Goal: Task Accomplishment & Management: Use online tool/utility

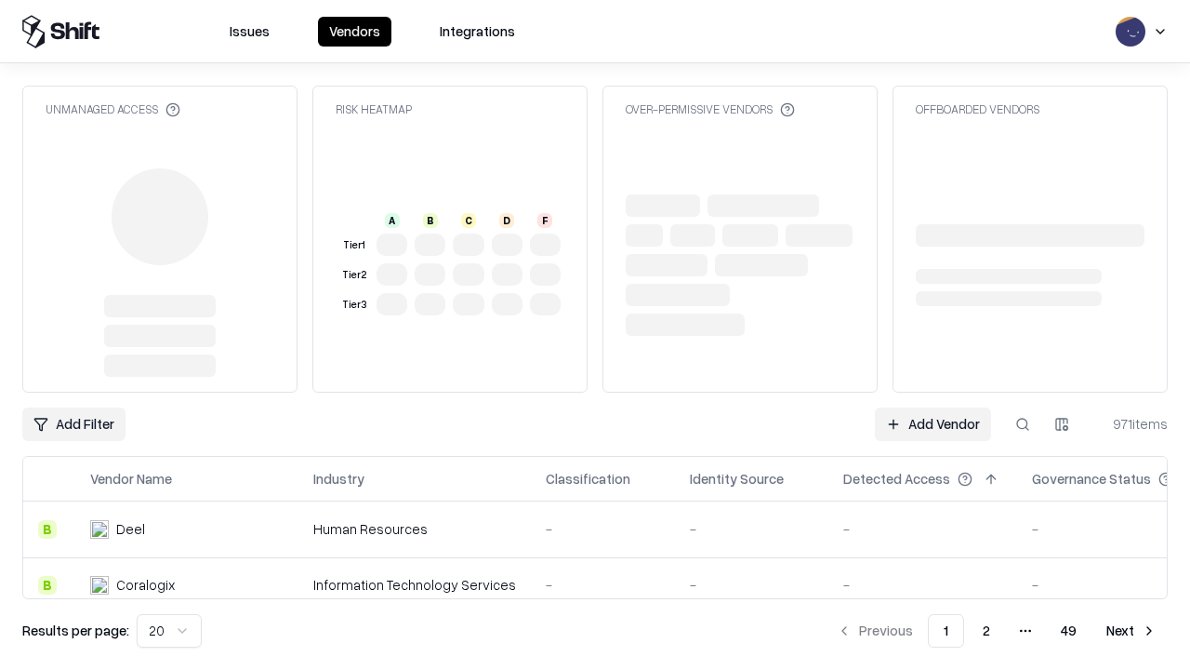
click at [933, 424] on link "Add Vendor" at bounding box center [933, 423] width 116 height 33
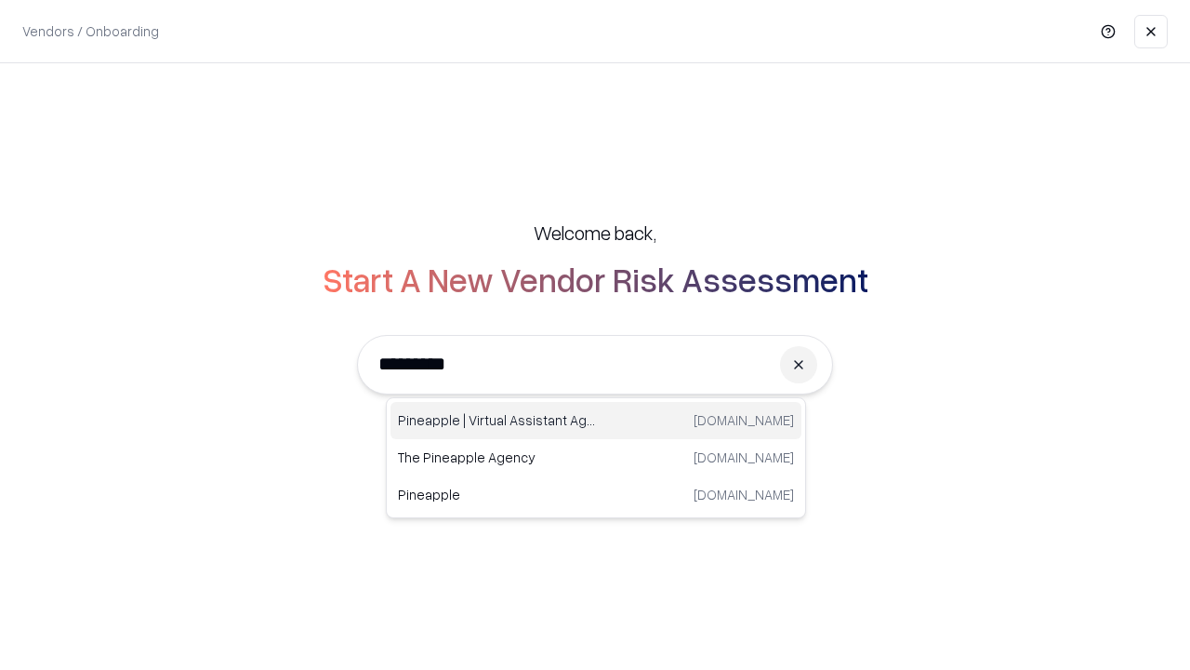
click at [596, 420] on div "Pineapple | Virtual Assistant Agency [DOMAIN_NAME]" at bounding box center [596, 420] width 411 height 37
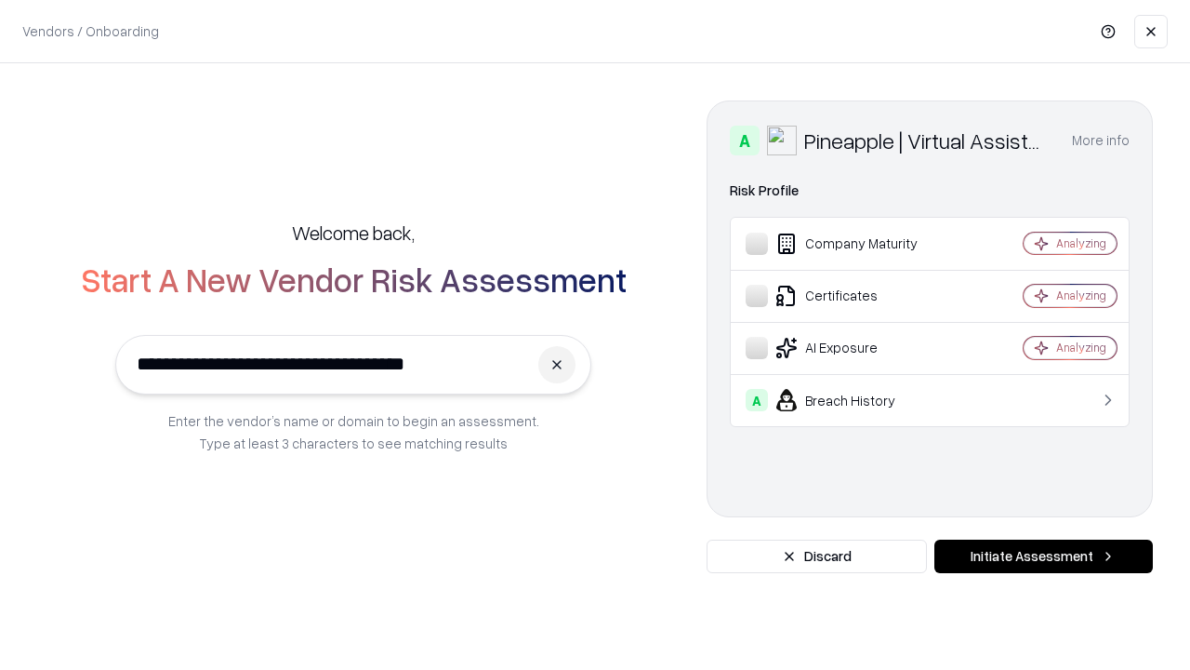
type input "**********"
click at [1043, 556] on button "Initiate Assessment" at bounding box center [1044, 555] width 219 height 33
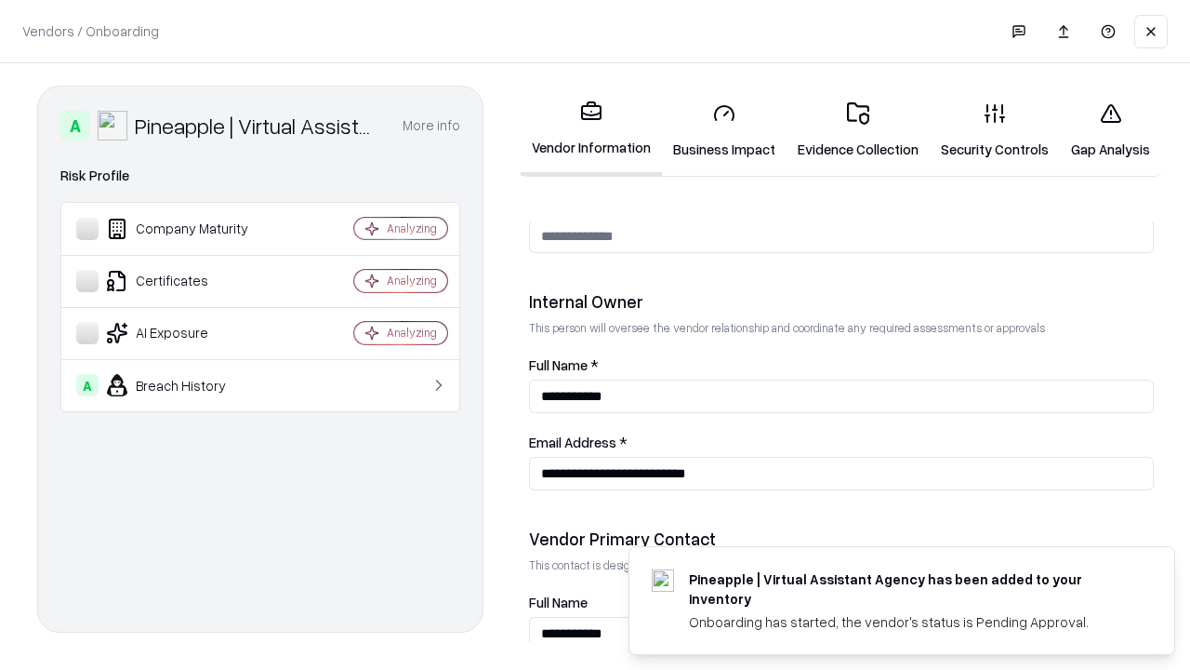
scroll to position [963, 0]
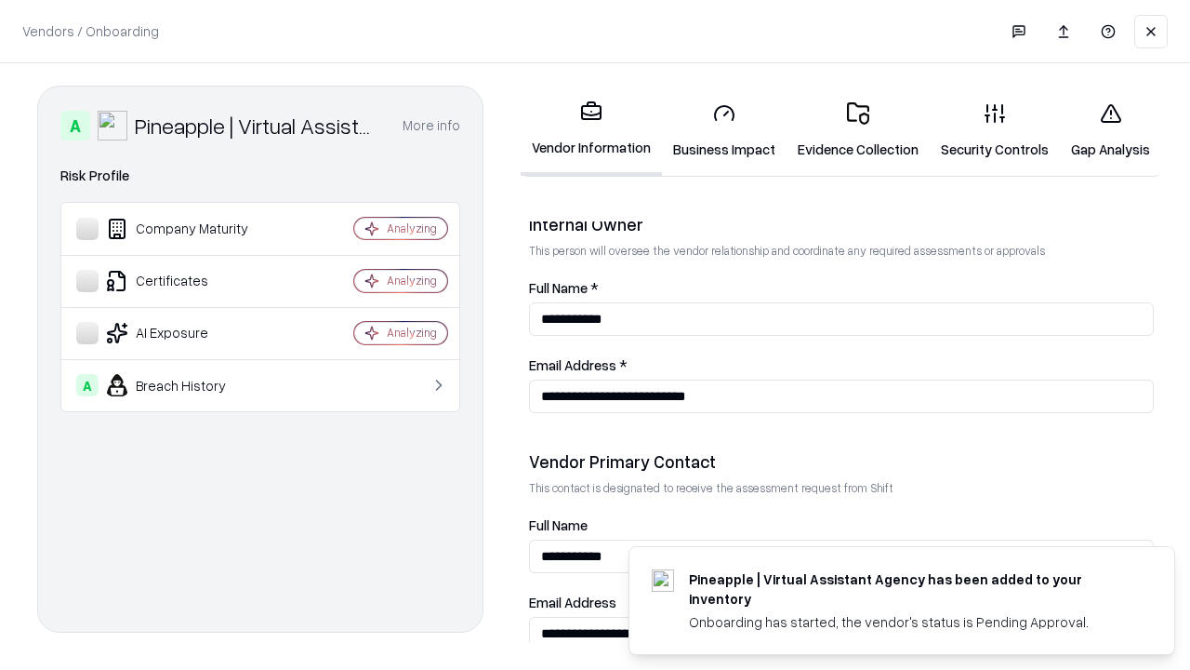
click at [724, 130] on link "Business Impact" at bounding box center [724, 130] width 125 height 86
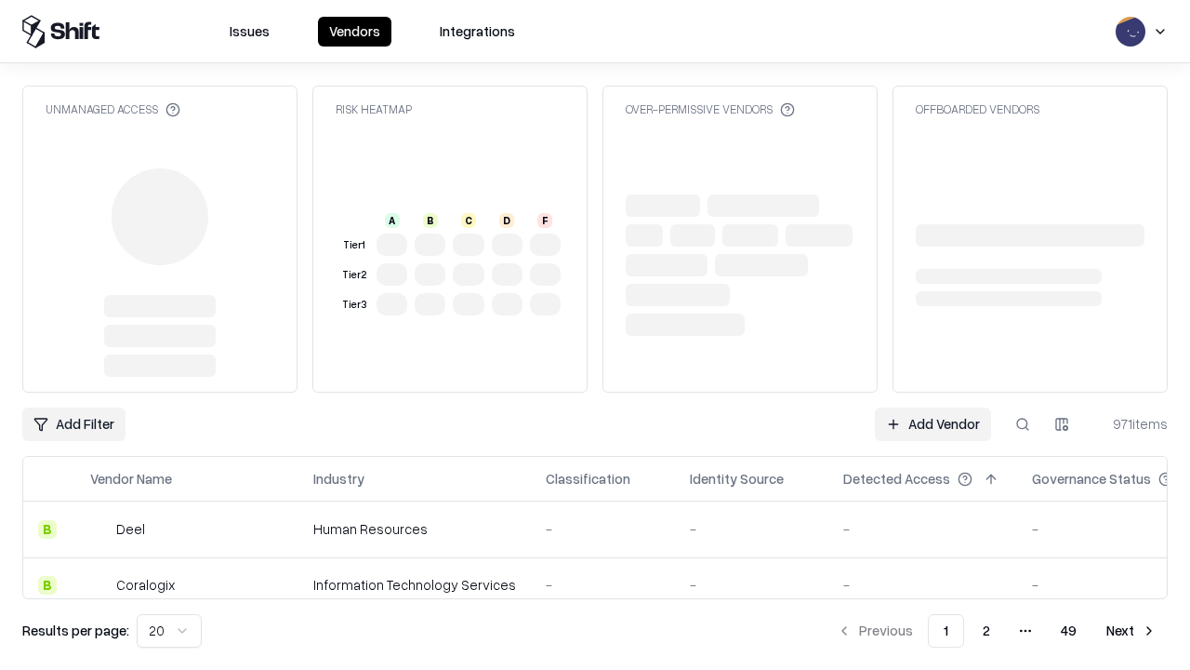
click at [933, 424] on link "Add Vendor" at bounding box center [933, 423] width 116 height 33
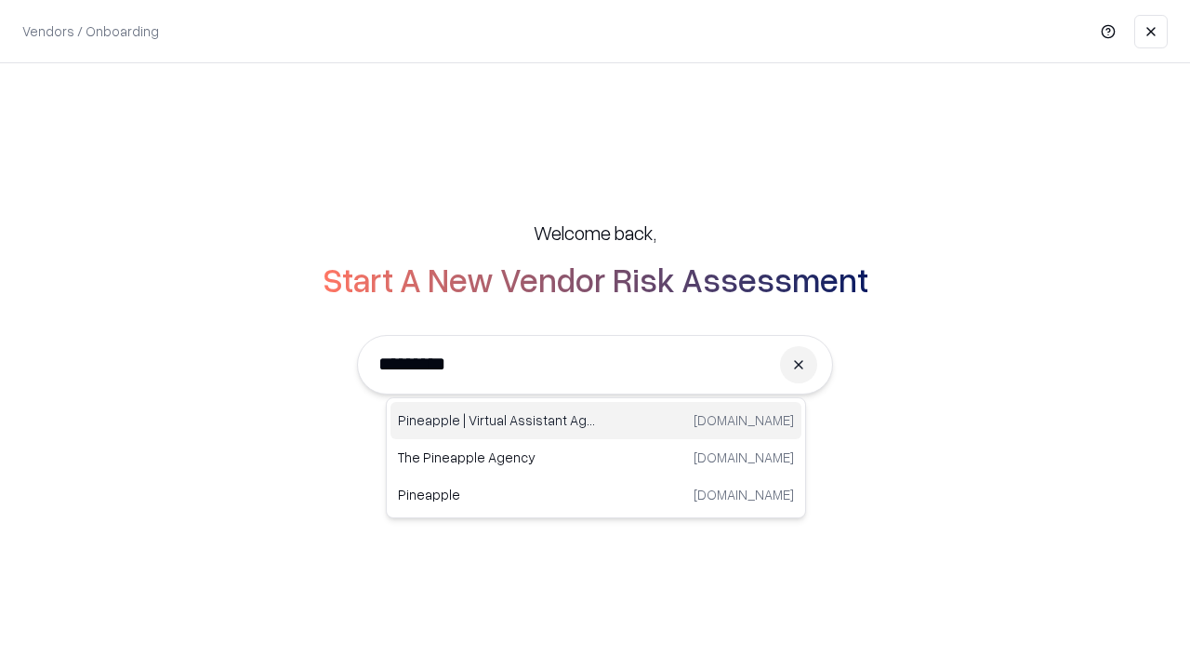
click at [596, 420] on div "Pineapple | Virtual Assistant Agency [DOMAIN_NAME]" at bounding box center [596, 420] width 411 height 37
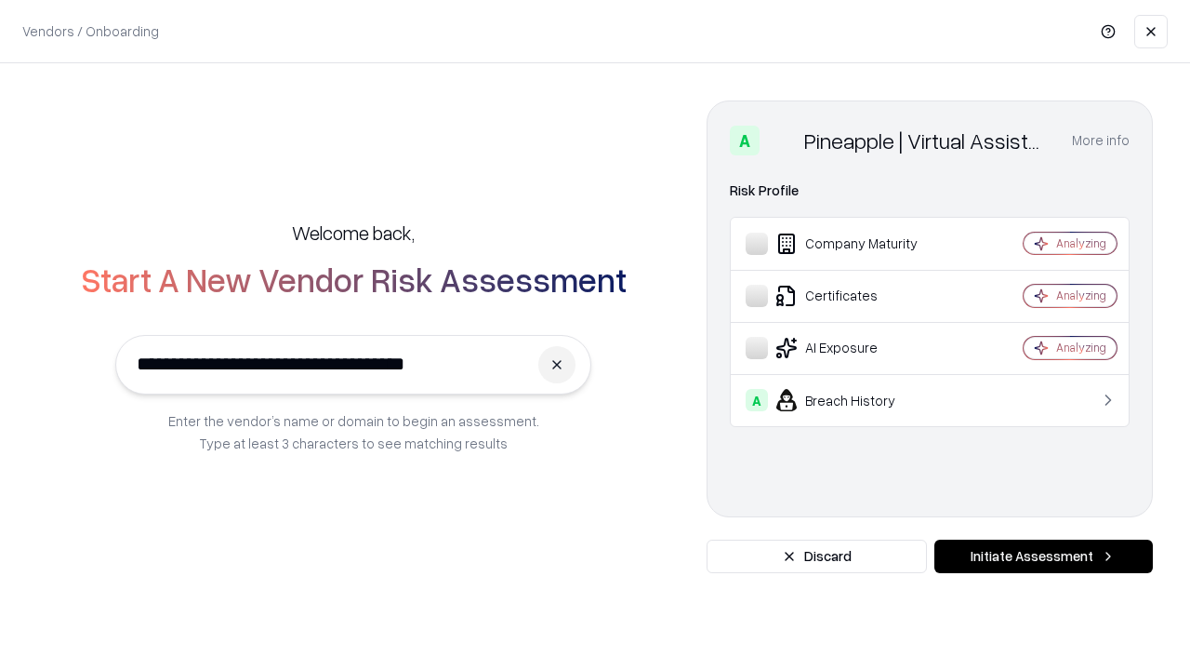
type input "**********"
click at [1043, 556] on button "Initiate Assessment" at bounding box center [1044, 555] width 219 height 33
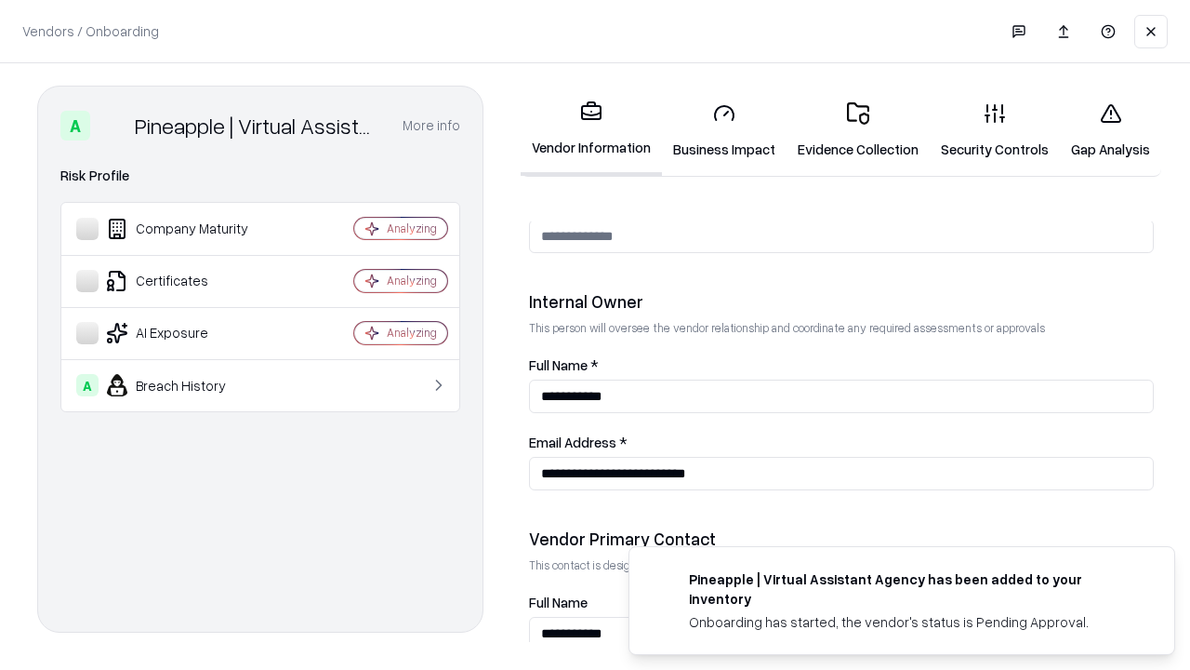
scroll to position [963, 0]
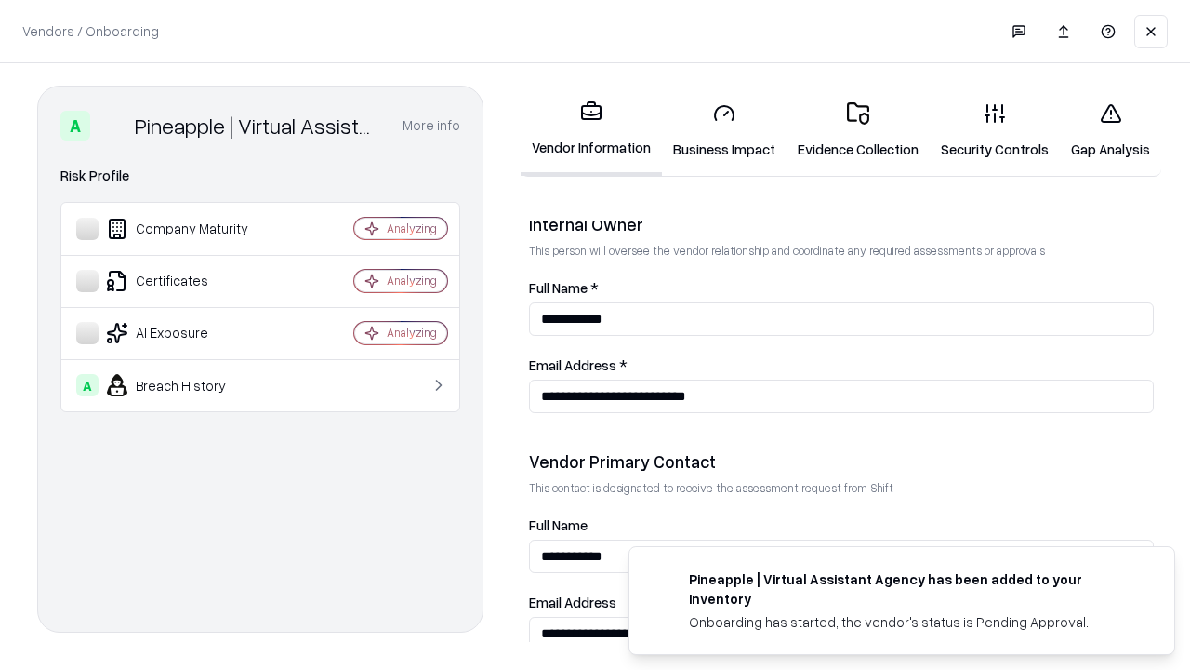
click at [1110, 130] on link "Gap Analysis" at bounding box center [1110, 130] width 101 height 86
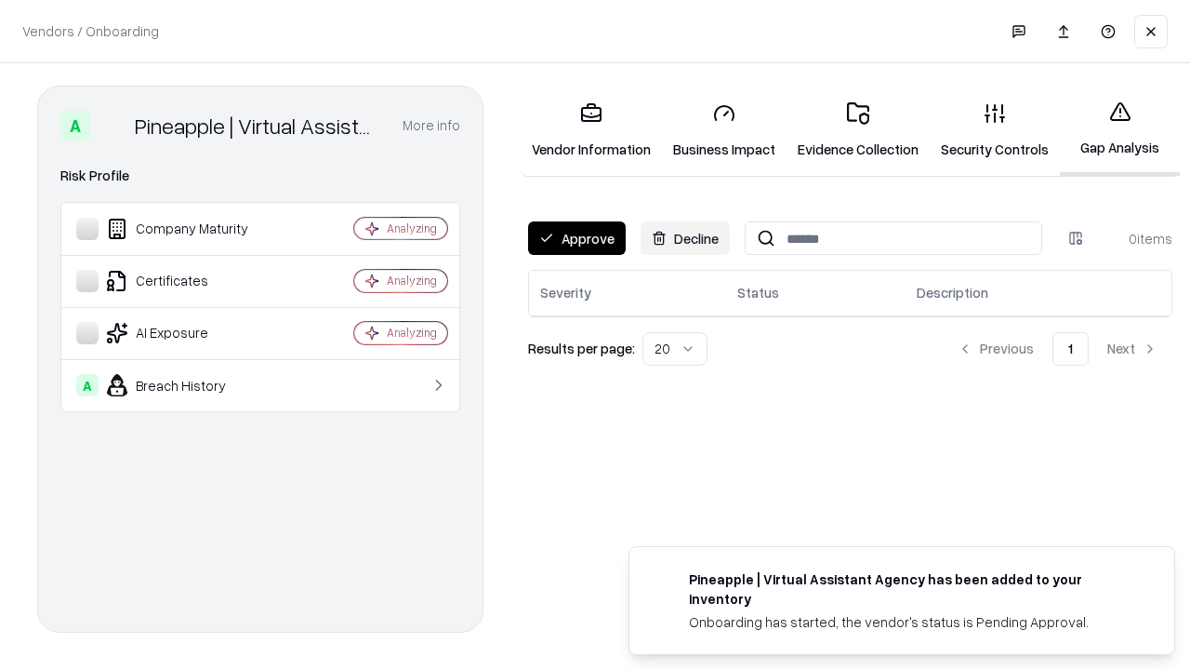
click at [577, 238] on button "Approve" at bounding box center [577, 237] width 98 height 33
